Goal: Transaction & Acquisition: Register for event/course

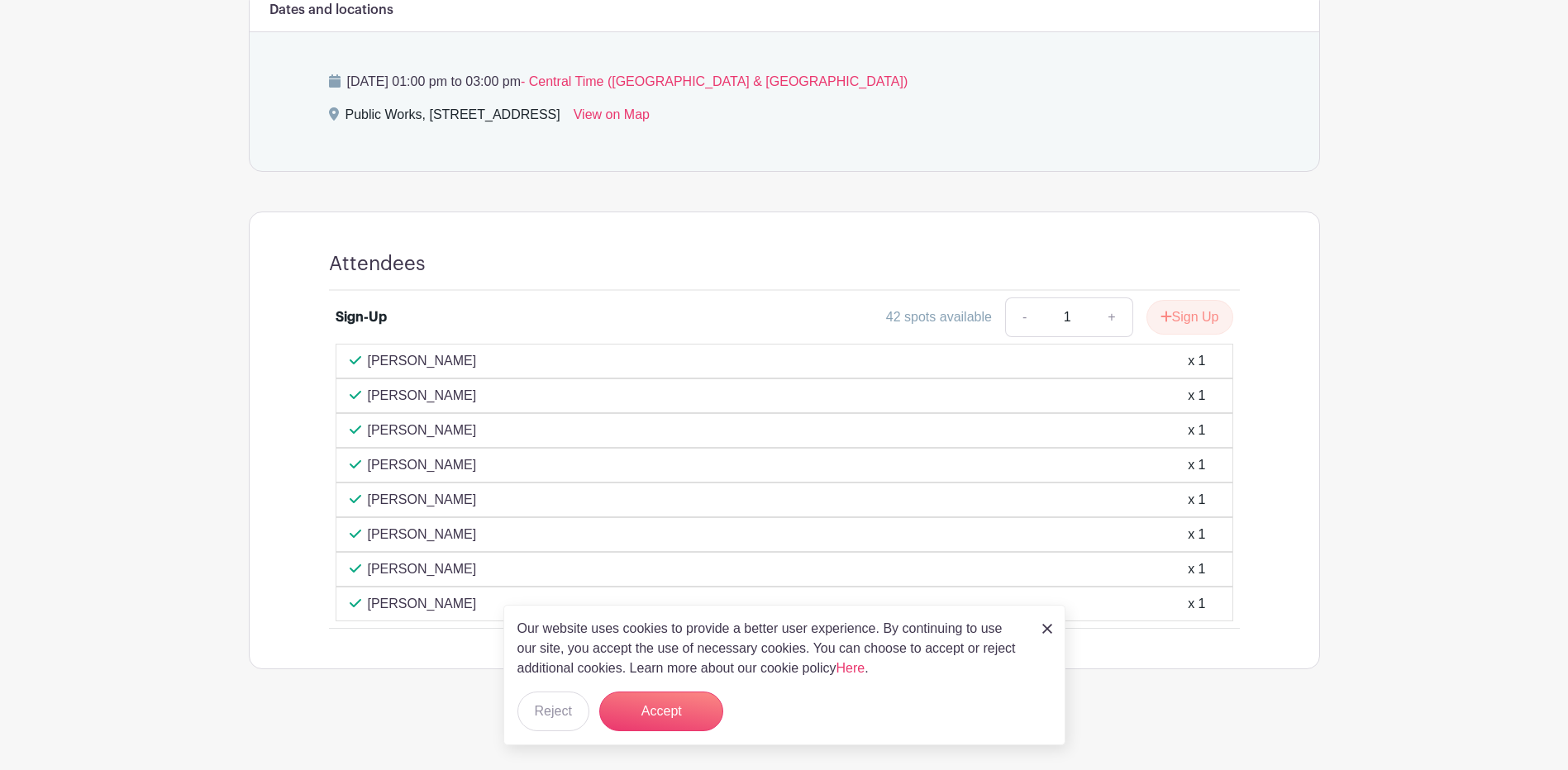
scroll to position [727, 0]
click at [683, 708] on button "Accept" at bounding box center [661, 711] width 124 height 40
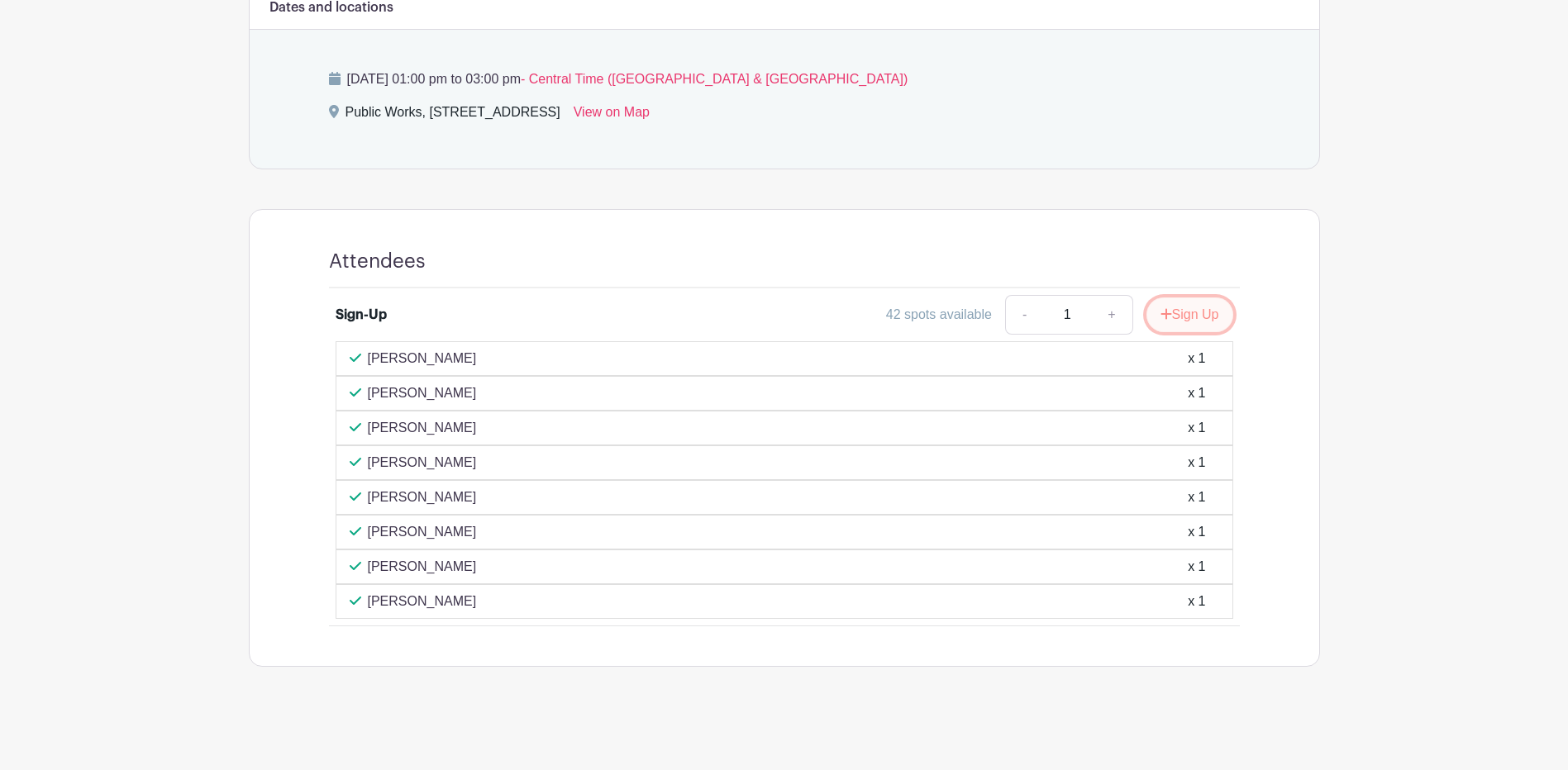
click at [1217, 315] on button "Sign Up" at bounding box center [1190, 314] width 87 height 35
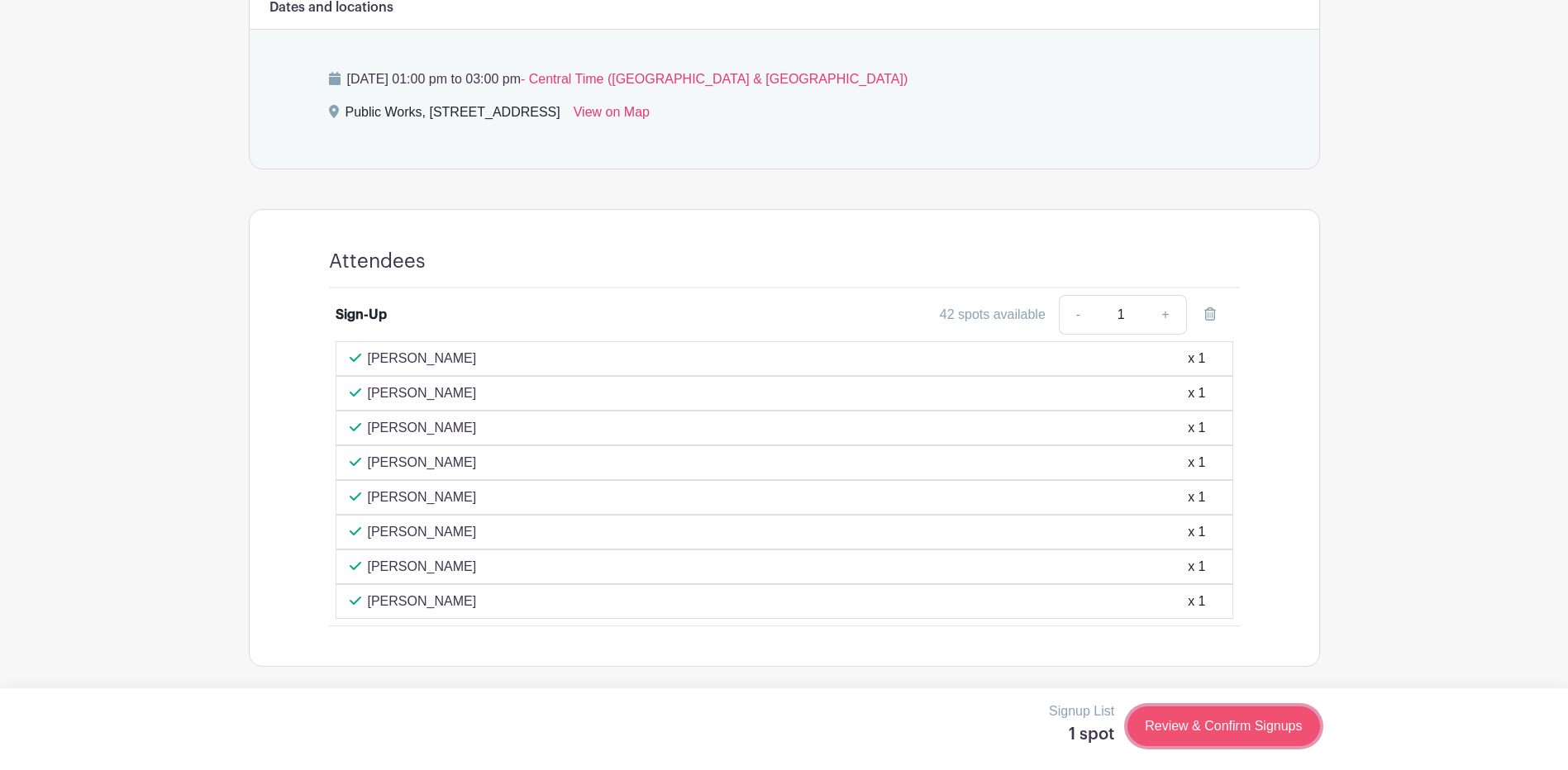
click at [1197, 719] on link "Review & Confirm Signups" at bounding box center [1223, 726] width 192 height 40
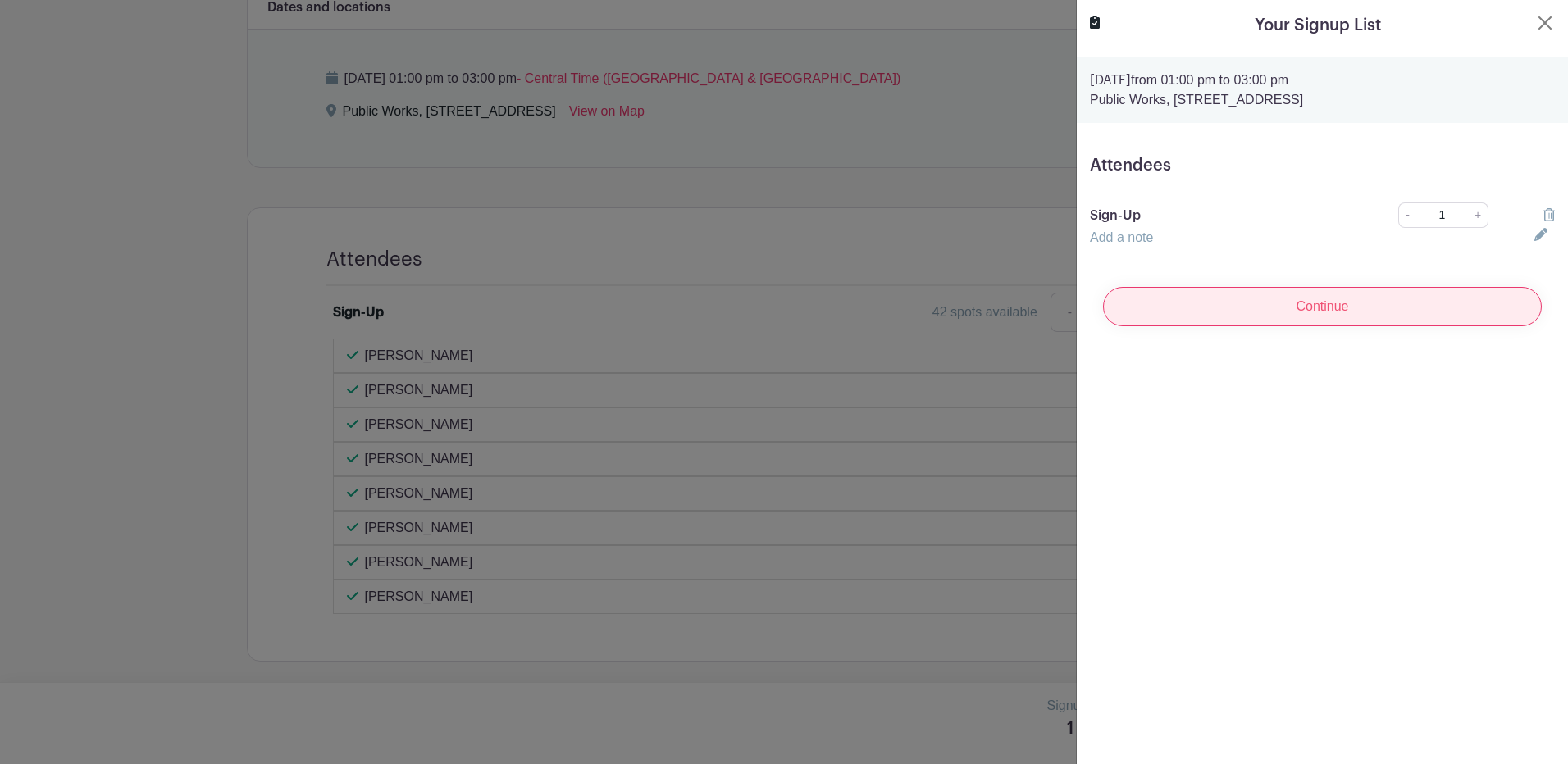
click at [1342, 313] on input "Continue" at bounding box center [1322, 306] width 439 height 39
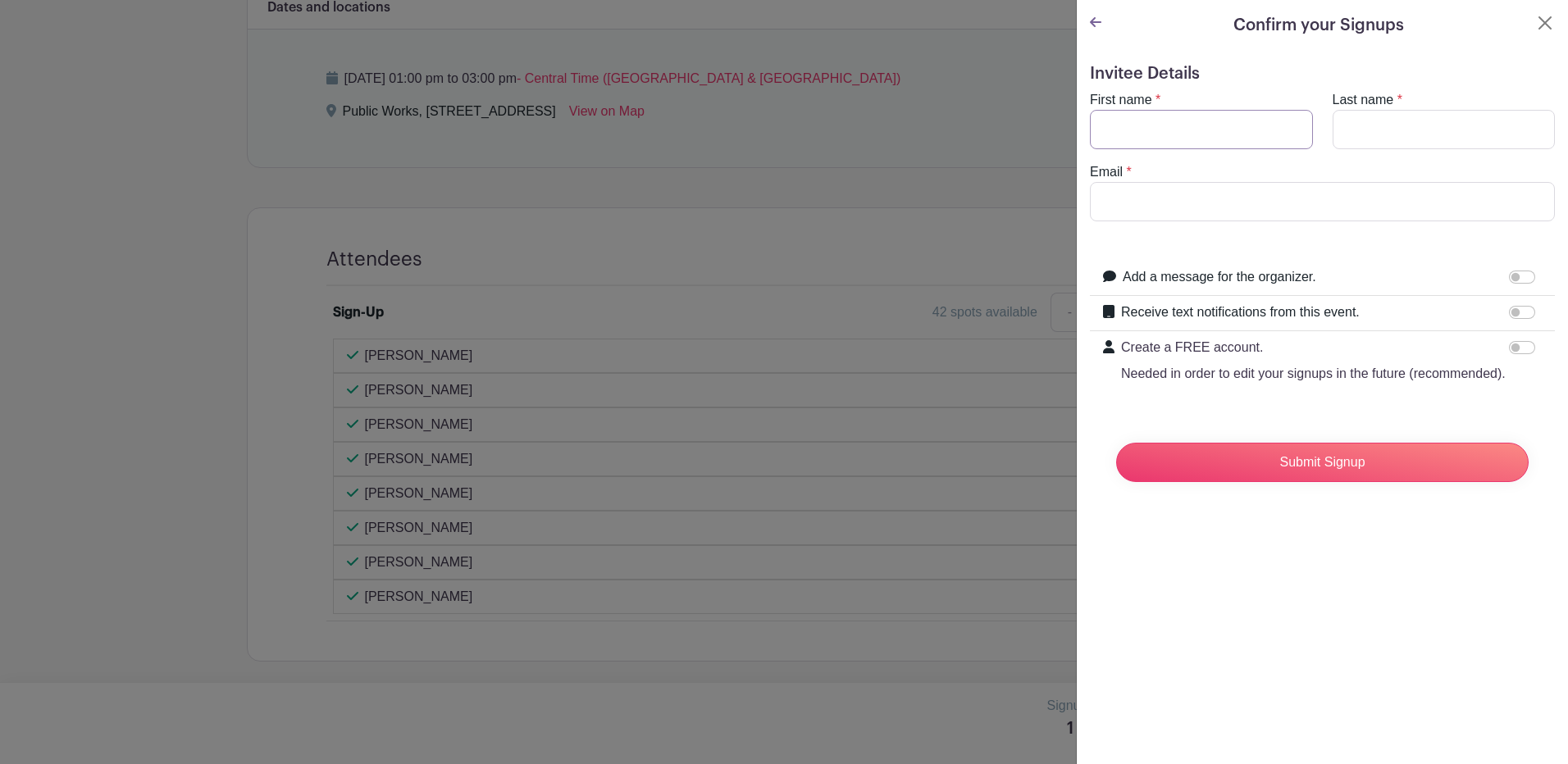
click at [1156, 142] on input "First name" at bounding box center [1201, 130] width 223 height 39
type input "[PERSON_NAME]"
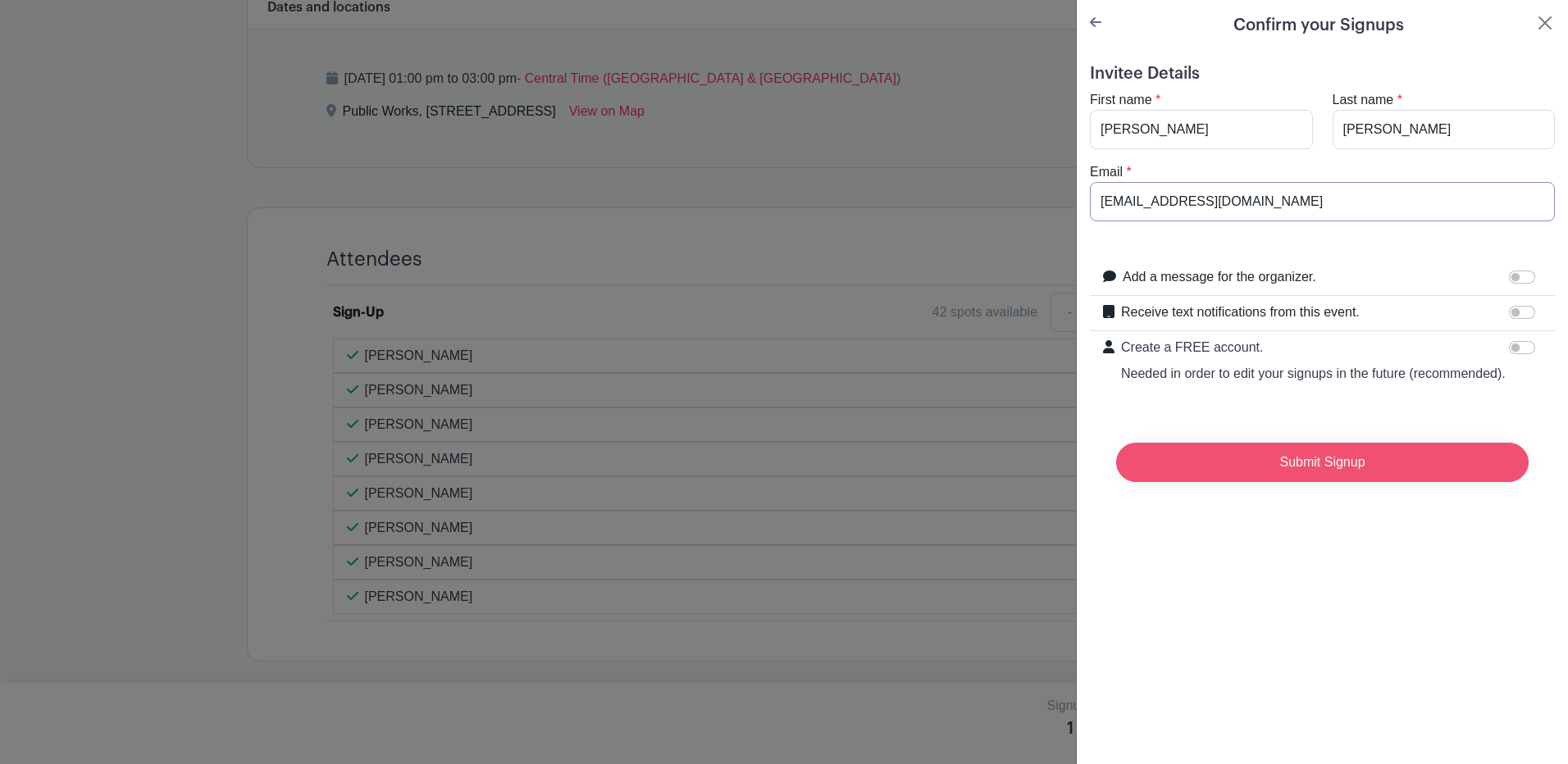
type input "[EMAIL_ADDRESS][DOMAIN_NAME]"
click at [1227, 482] on input "Submit Signup" at bounding box center [1323, 462] width 413 height 39
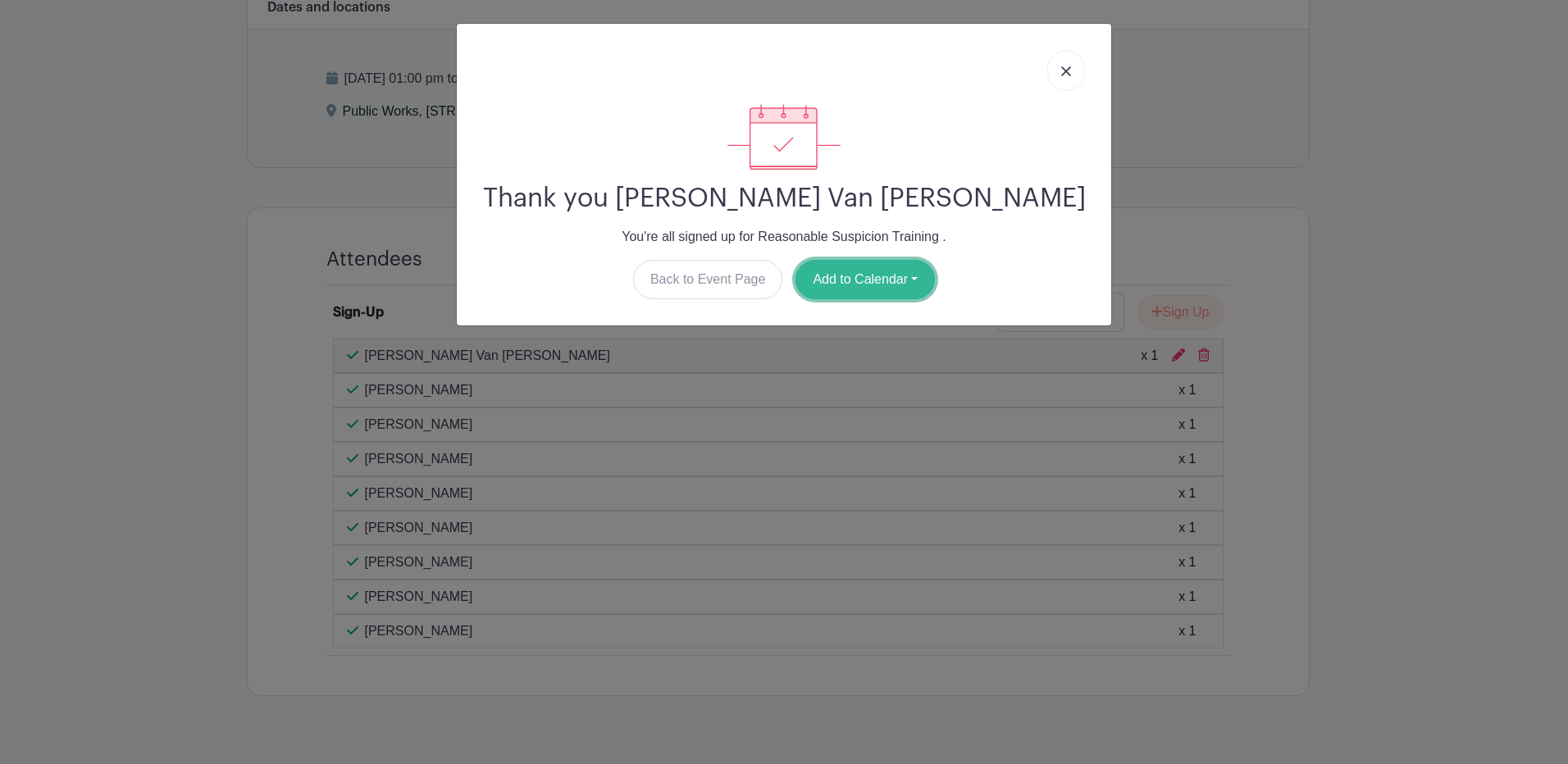
click at [913, 273] on button "Add to Calendar" at bounding box center [865, 280] width 139 height 39
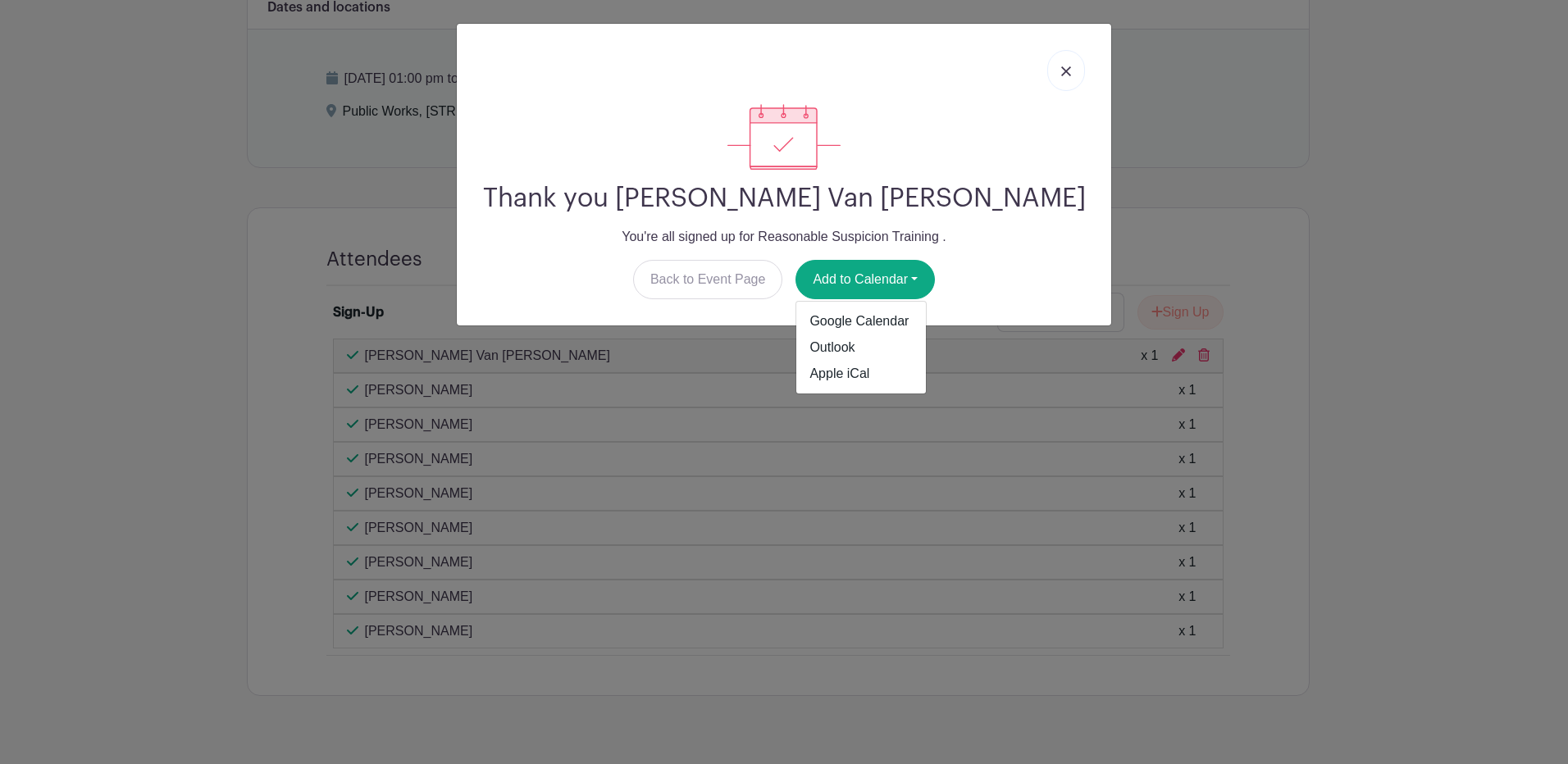
click at [1089, 239] on p "You're all signed up for Reasonable Suspicion Training ." at bounding box center [784, 237] width 628 height 20
click at [1071, 84] on link at bounding box center [1066, 71] width 38 height 41
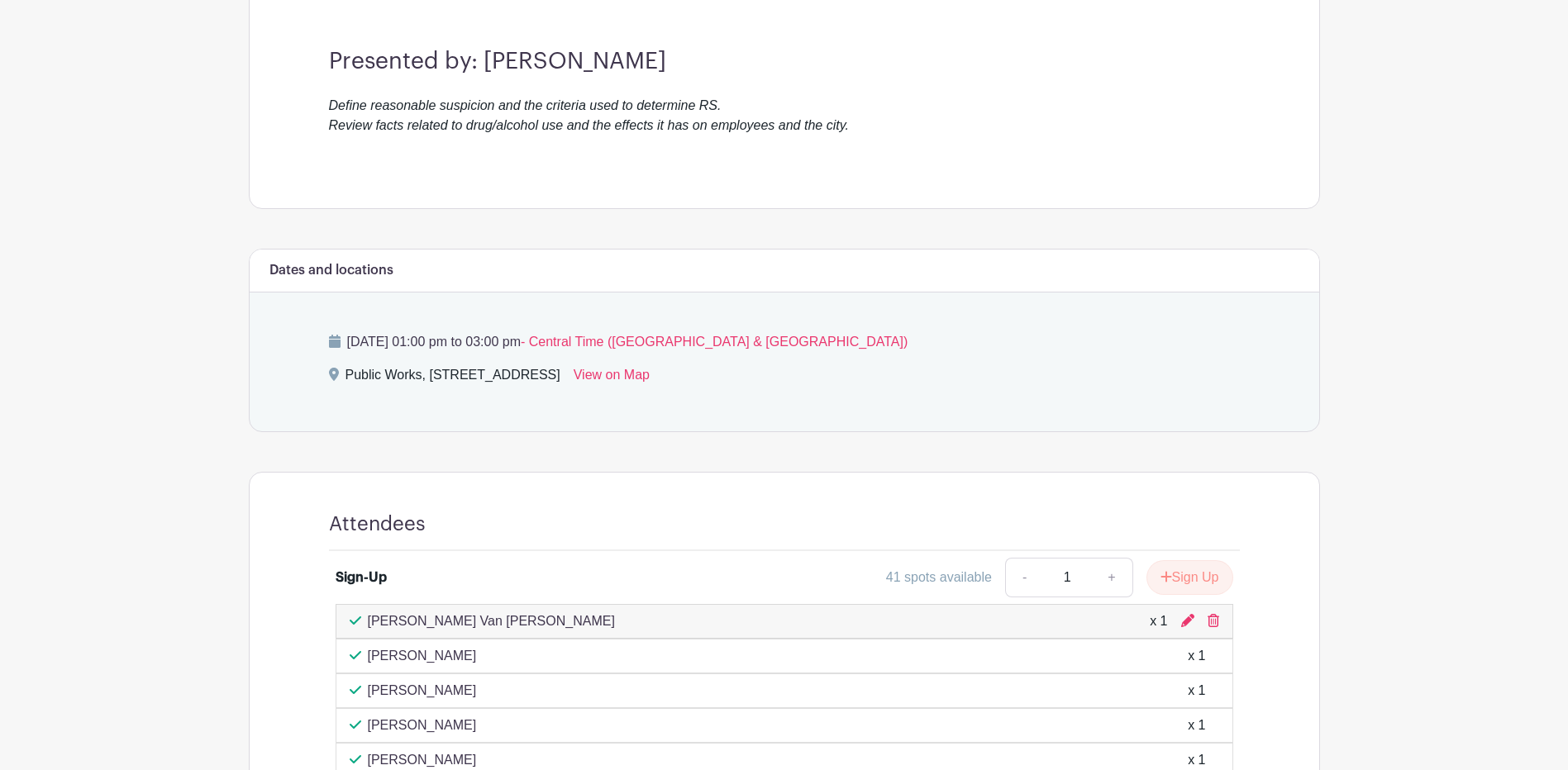
scroll to position [231, 0]
